Goal: Task Accomplishment & Management: Complete application form

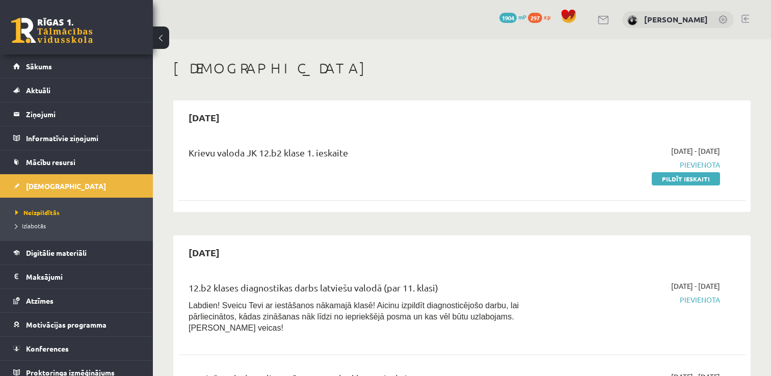
scroll to position [144, 0]
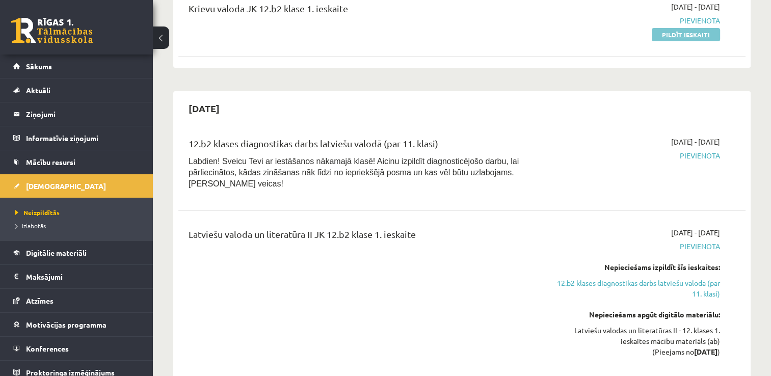
click at [698, 37] on link "Pildīt ieskaiti" at bounding box center [685, 34] width 68 height 13
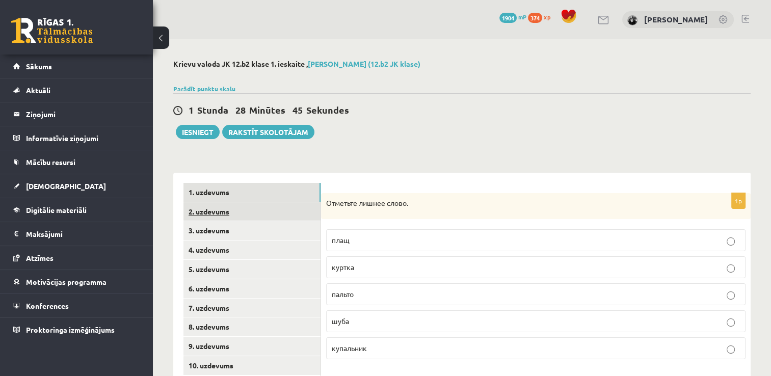
click at [228, 215] on link "2. uzdevums" at bounding box center [251, 211] width 137 height 19
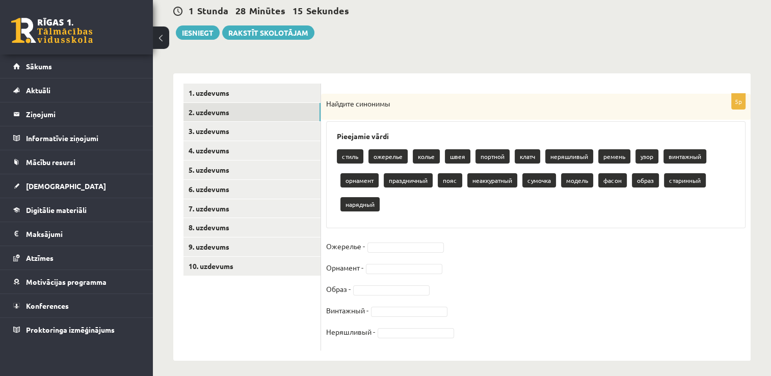
scroll to position [104, 0]
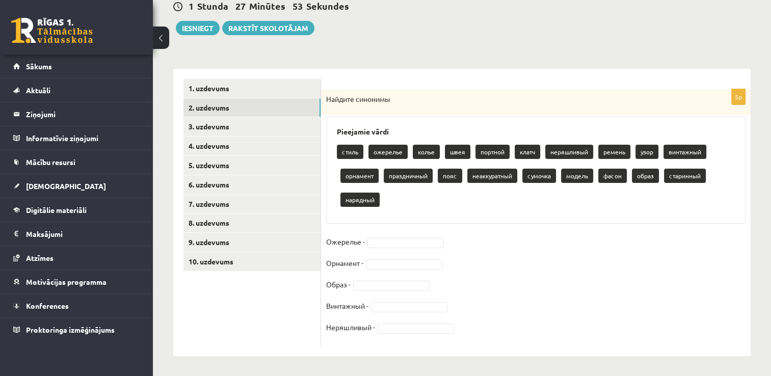
click at [384, 152] on p "ожерелье" at bounding box center [387, 152] width 39 height 14
drag, startPoint x: 390, startPoint y: 152, endPoint x: 391, endPoint y: 131, distance: 20.9
click at [391, 131] on div "Pieejamie vārdi стиль ожерелье колье швея портной клатч неряшливый ремень узор …" at bounding box center [535, 170] width 419 height 107
click at [391, 131] on h3 "Pieejamie vārdi" at bounding box center [536, 131] width 398 height 9
click at [398, 152] on p "ожерелье" at bounding box center [387, 152] width 39 height 14
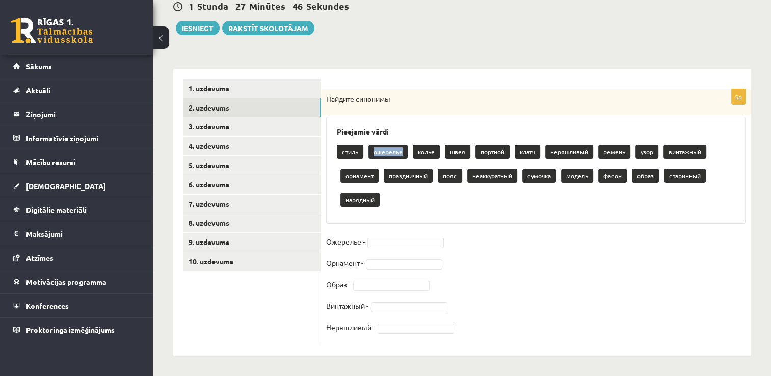
click at [398, 152] on p "ожерелье" at bounding box center [387, 152] width 39 height 14
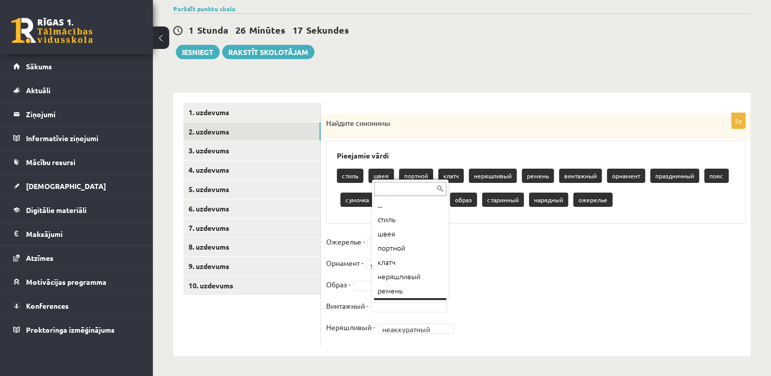
scroll to position [12, 0]
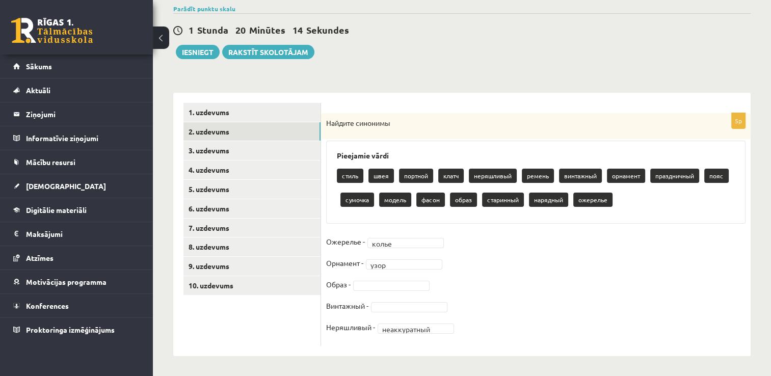
click at [423, 297] on fieldset "**********" at bounding box center [535, 287] width 419 height 107
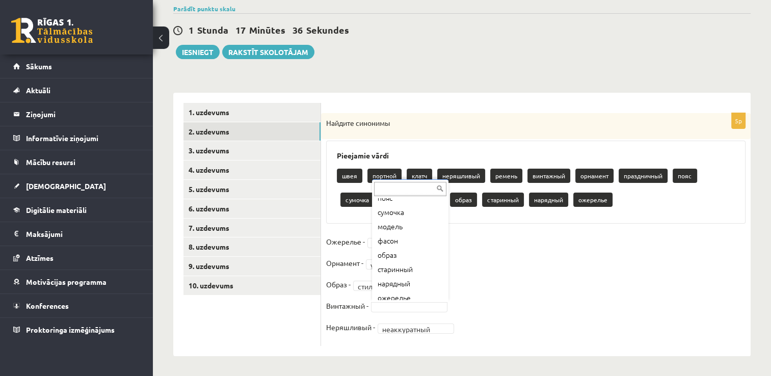
scroll to position [141, 0]
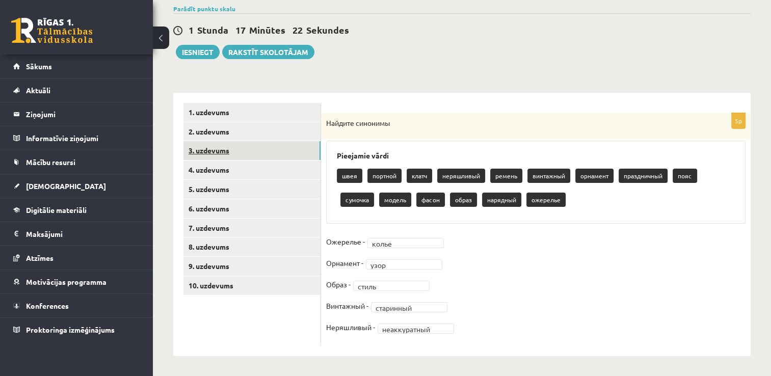
click at [224, 149] on link "3. uzdevums" at bounding box center [251, 150] width 137 height 19
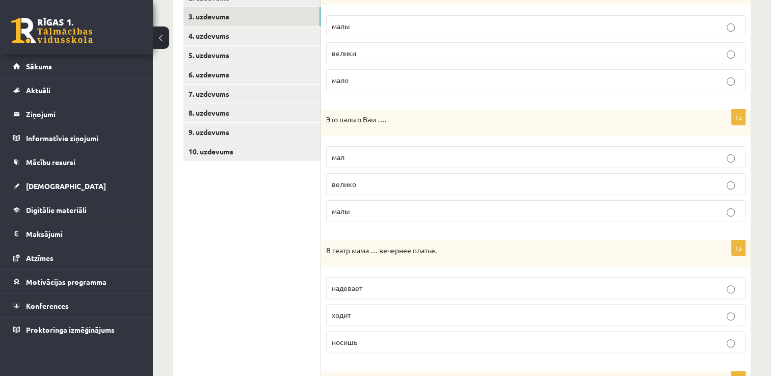
scroll to position [207, 0]
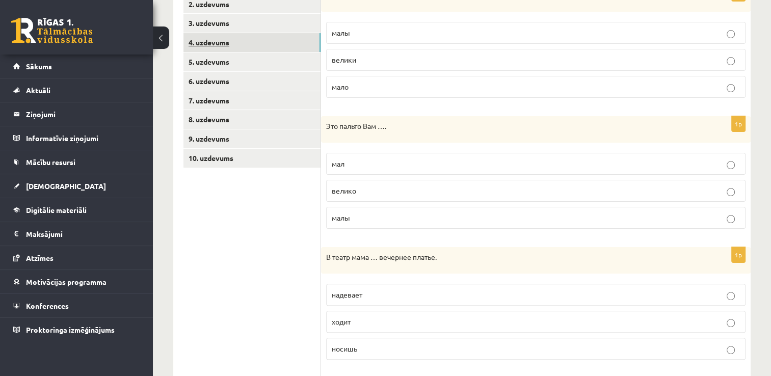
click at [220, 42] on link "4. uzdevums" at bounding box center [251, 42] width 137 height 19
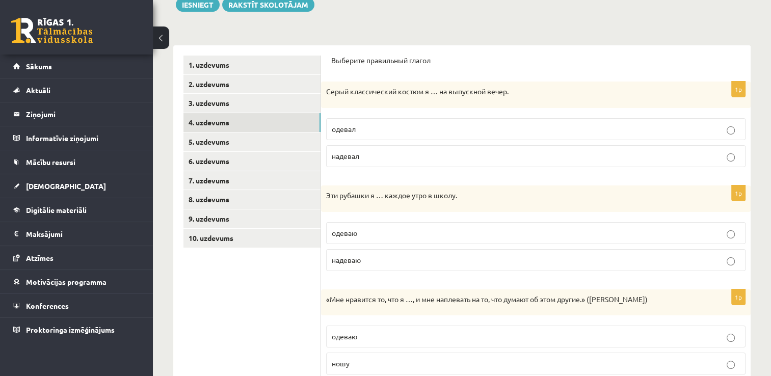
scroll to position [130, 0]
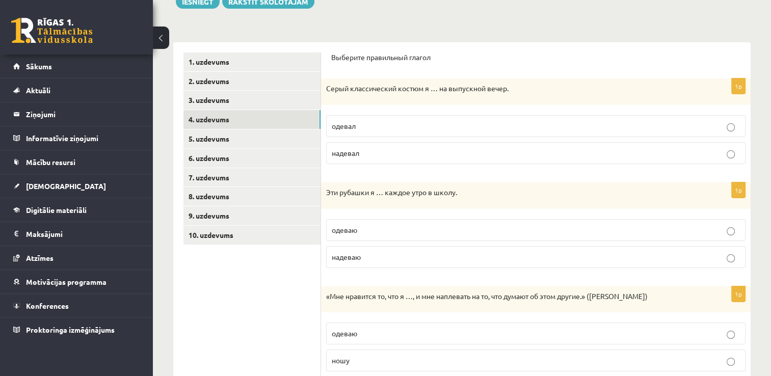
click at [734, 215] on form "Выберите правильный глагол 1p Серый классический костюм я … на выпускной вечер.…" at bounding box center [535, 319] width 409 height 535
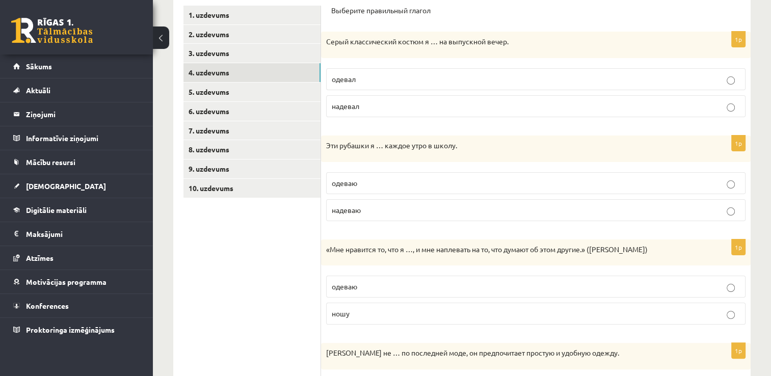
scroll to position [169, 0]
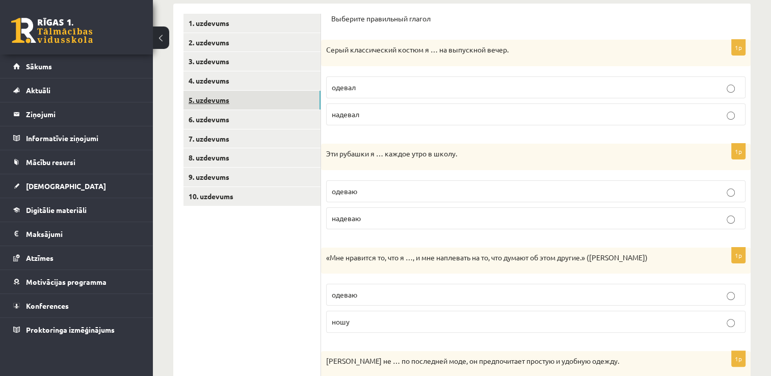
click at [197, 99] on link "5. uzdevums" at bounding box center [251, 100] width 137 height 19
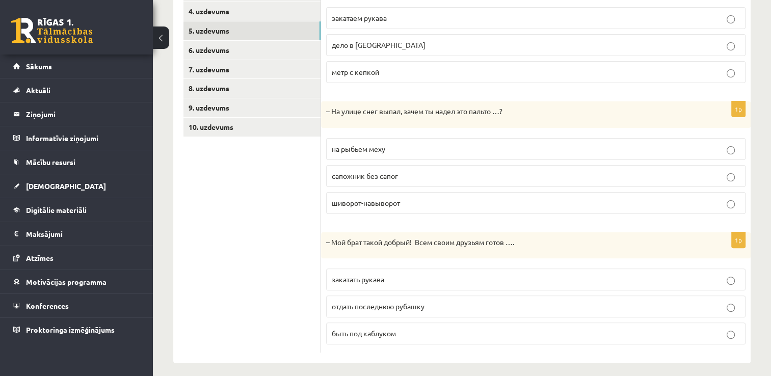
scroll to position [243, 0]
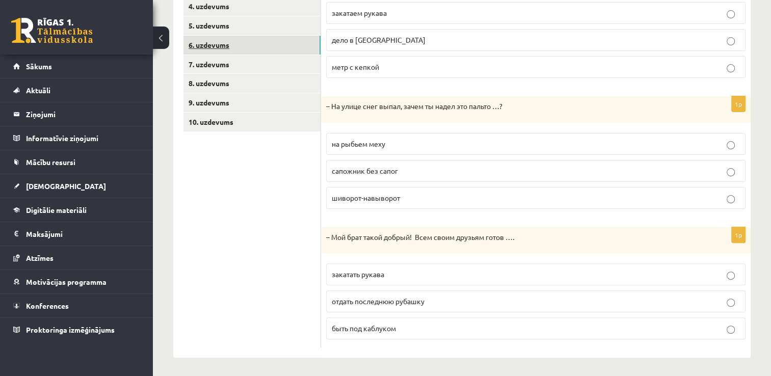
click at [223, 46] on link "6. uzdevums" at bounding box center [251, 45] width 137 height 19
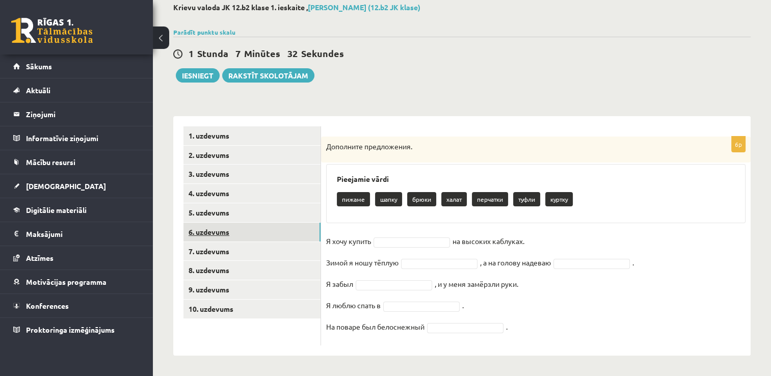
scroll to position [56, 0]
click at [434, 350] on div "6p Дополните предложения. Pieejamie vārdi пижаме шапку брюки халат перчатки кур…" at bounding box center [535, 236] width 429 height 239
drag, startPoint x: 434, startPoint y: 350, endPoint x: 539, endPoint y: 297, distance: 117.7
click at [539, 297] on fieldset "Я хочу купить туфли ***** на высоких каблуках. Зимой я ношу тёплую , а на голов…" at bounding box center [535, 287] width 419 height 107
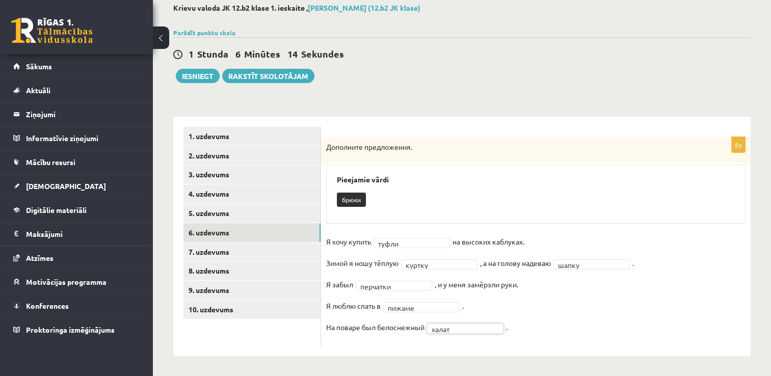
scroll to position [0, 0]
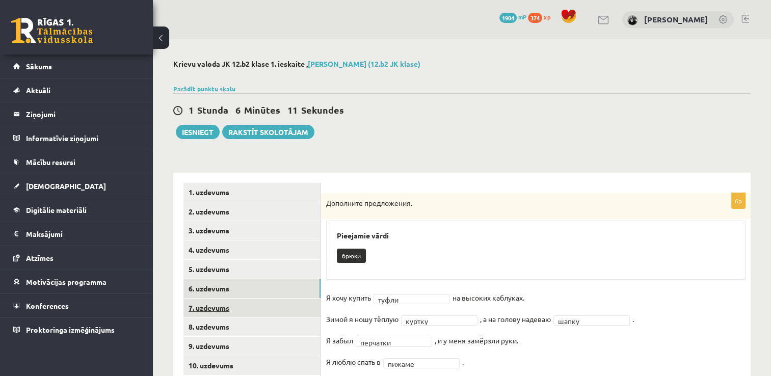
click at [235, 314] on link "7. uzdevums" at bounding box center [251, 307] width 137 height 19
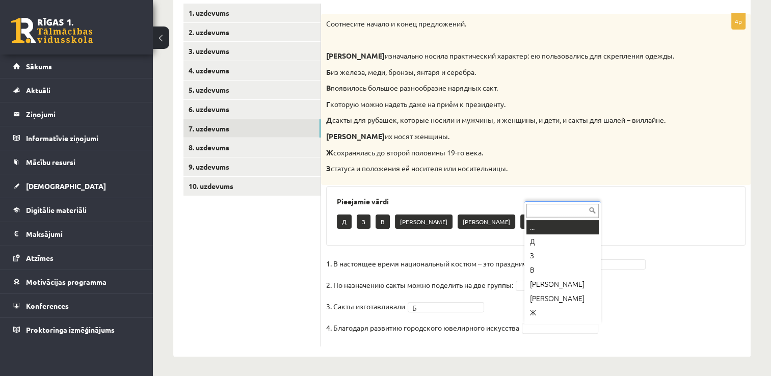
scroll to position [12, 0]
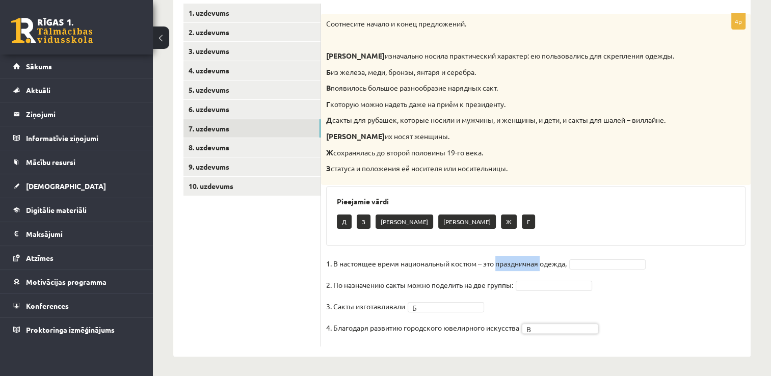
click at [531, 261] on p "1. В настоящее время национальный костюм – это праздничная одежда," at bounding box center [446, 263] width 240 height 15
drag, startPoint x: 531, startPoint y: 261, endPoint x: 512, endPoint y: 209, distance: 55.3
click at [512, 209] on div "Pieejamie vārdi Д З Е А Ж Г" at bounding box center [535, 215] width 419 height 59
drag, startPoint x: 706, startPoint y: 223, endPoint x: 535, endPoint y: 247, distance: 172.3
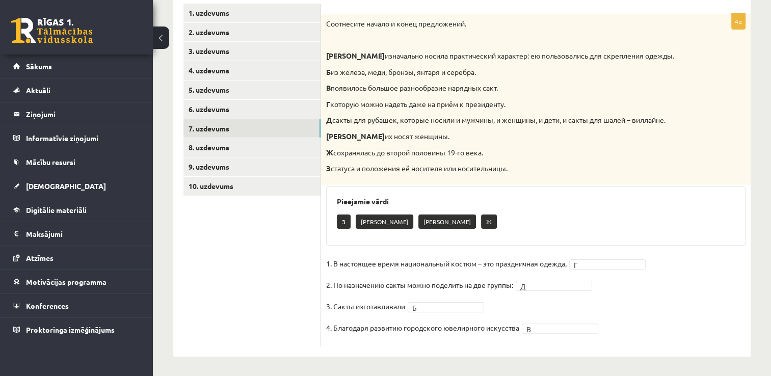
click at [535, 247] on div "4p Соотнесите начало и конец предложений. А изначально носила практический хара…" at bounding box center [535, 180] width 429 height 333
click at [222, 147] on link "8. uzdevums" at bounding box center [251, 147] width 137 height 19
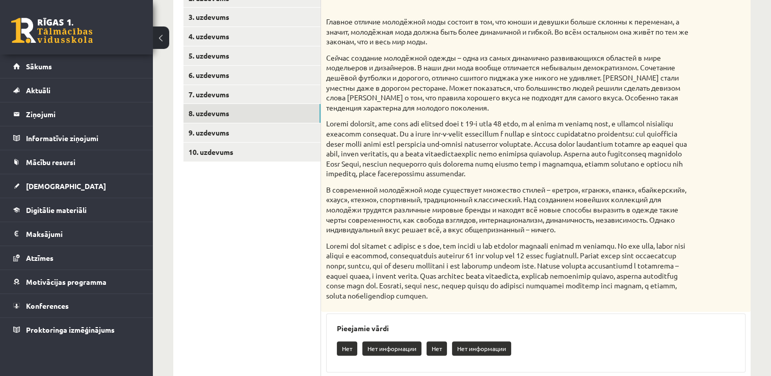
scroll to position [208, 0]
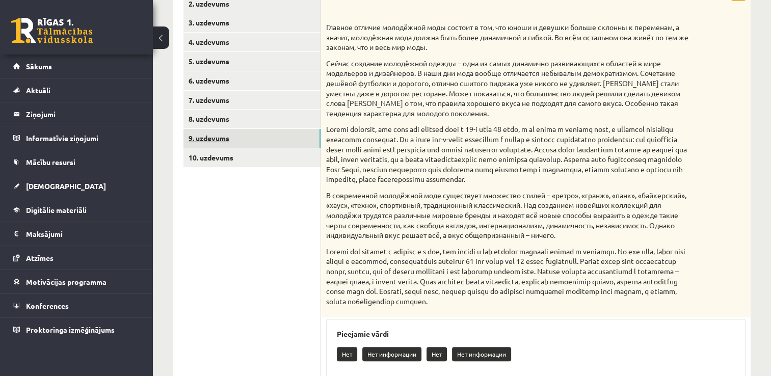
click at [210, 139] on link "9. uzdevums" at bounding box center [251, 138] width 137 height 19
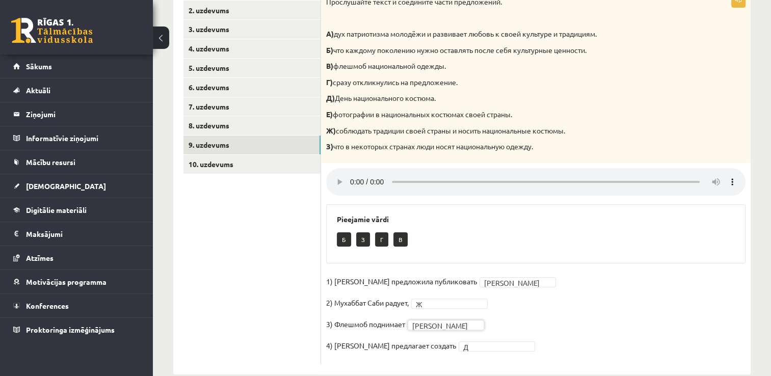
scroll to position [220, 0]
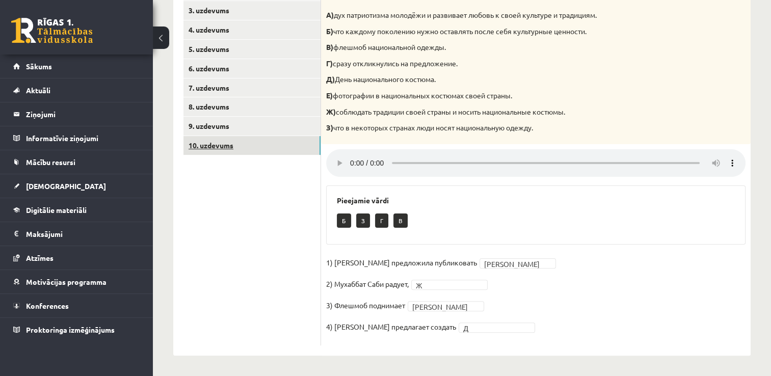
click at [203, 152] on link "10. uzdevums" at bounding box center [251, 145] width 137 height 19
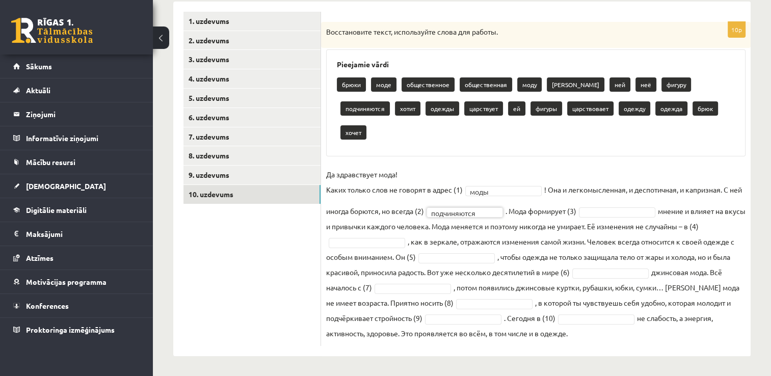
scroll to position [147, 0]
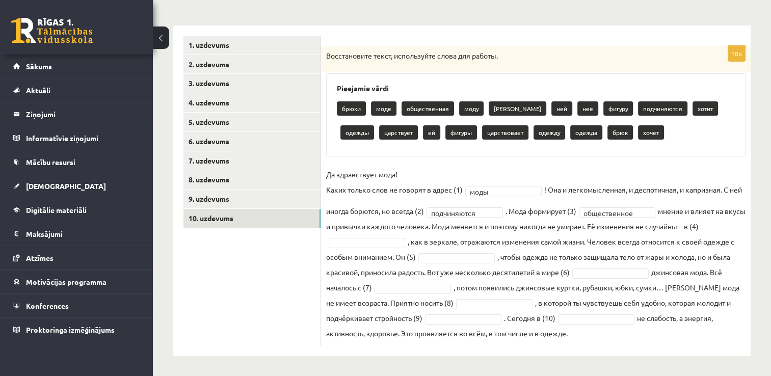
click at [644, 282] on fieldset "**********" at bounding box center [535, 254] width 419 height 174
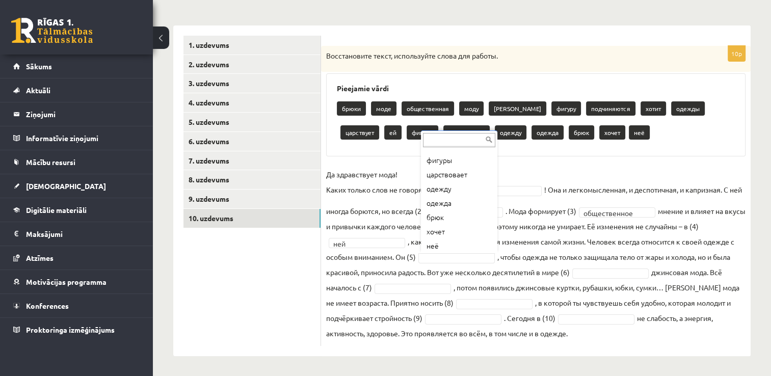
scroll to position [169, 0]
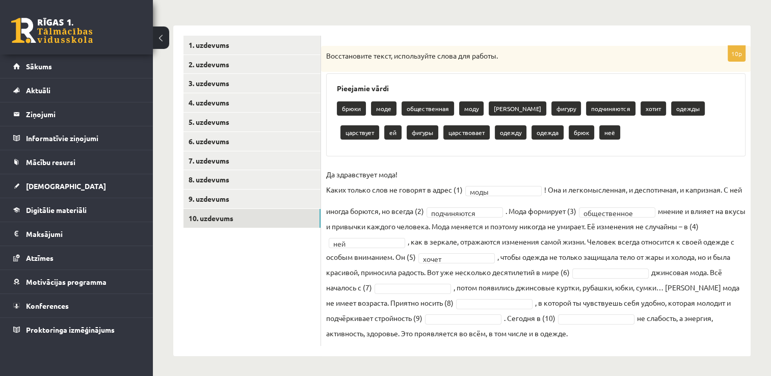
click at [452, 235] on fieldset "**********" at bounding box center [535, 254] width 419 height 174
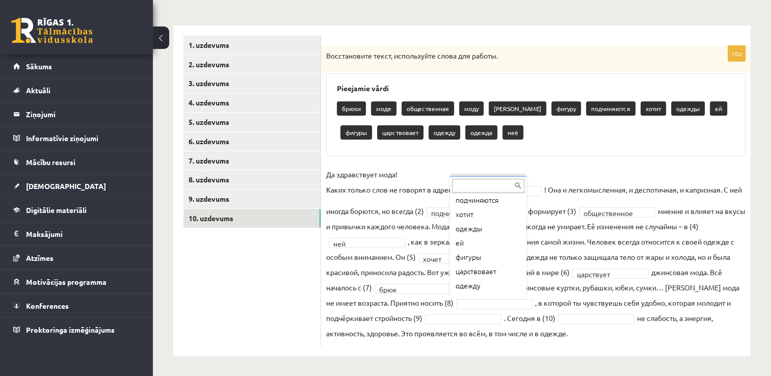
scroll to position [104, 0]
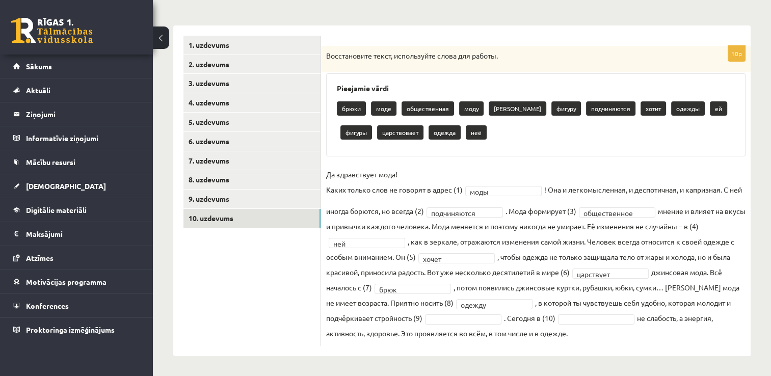
click at [451, 323] on fieldset "**********" at bounding box center [535, 254] width 419 height 174
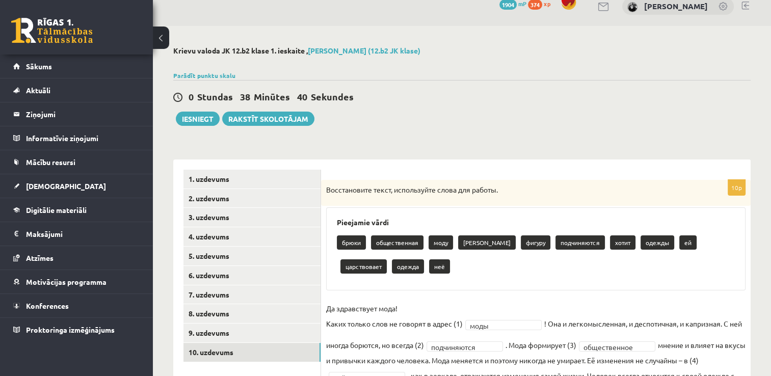
scroll to position [12, 0]
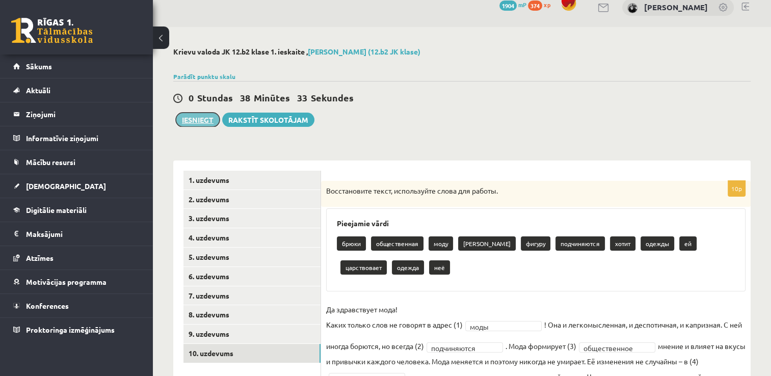
click at [189, 119] on button "Iesniegt" at bounding box center [198, 120] width 44 height 14
